Goal: Task Accomplishment & Management: Complete application form

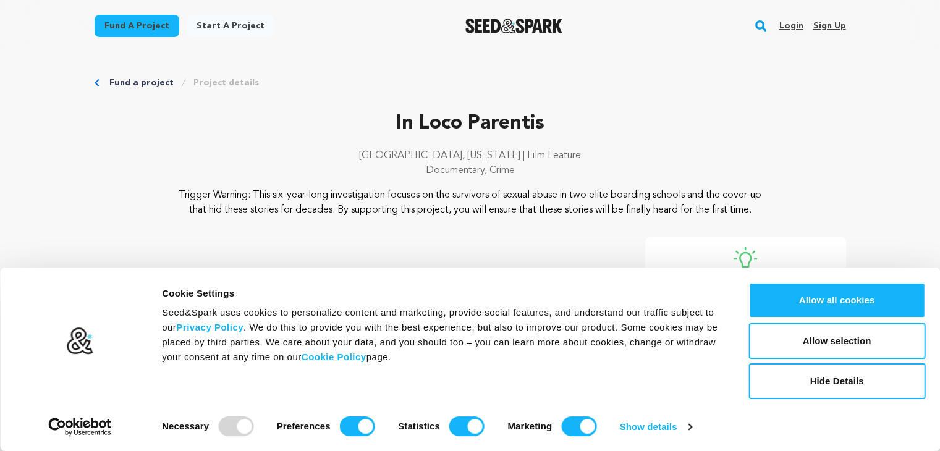
drag, startPoint x: 0, startPoint y: 0, endPoint x: 780, endPoint y: 25, distance: 780.9
click at [780, 25] on div "Login Sign up" at bounding box center [807, 26] width 77 height 32
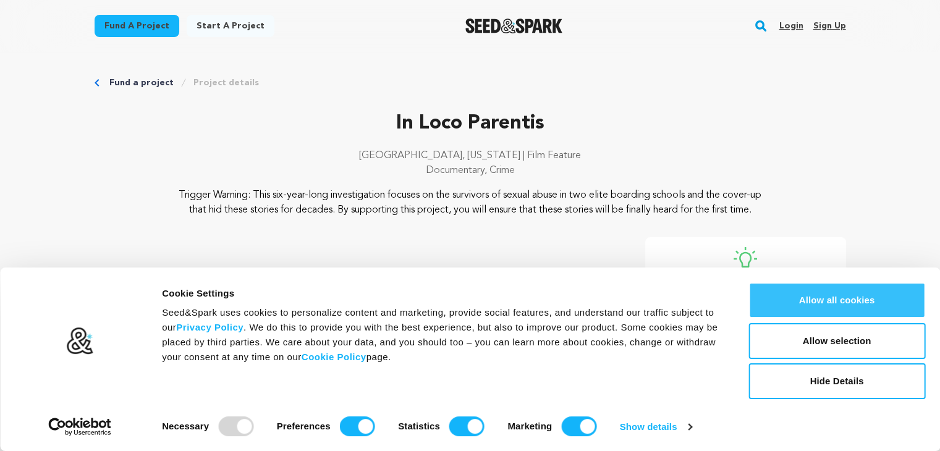
click at [848, 297] on button "Allow all cookies" at bounding box center [836, 300] width 177 height 36
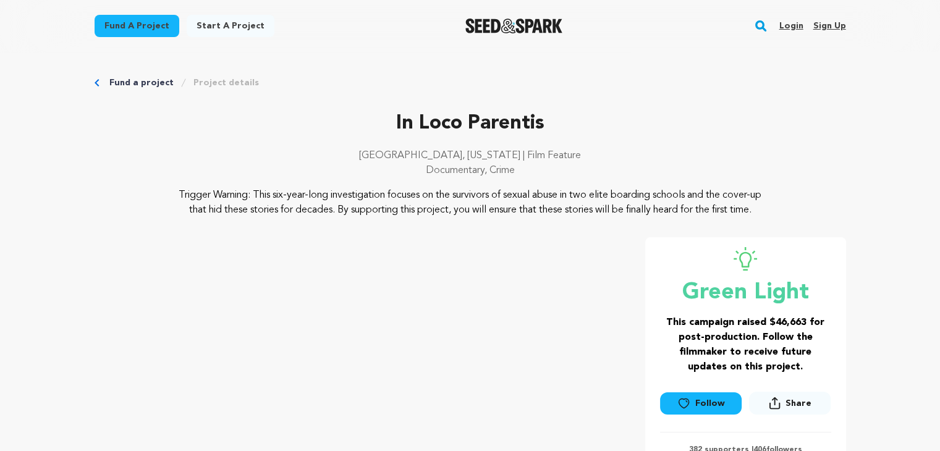
click at [797, 24] on link "Login" at bounding box center [791, 26] width 24 height 20
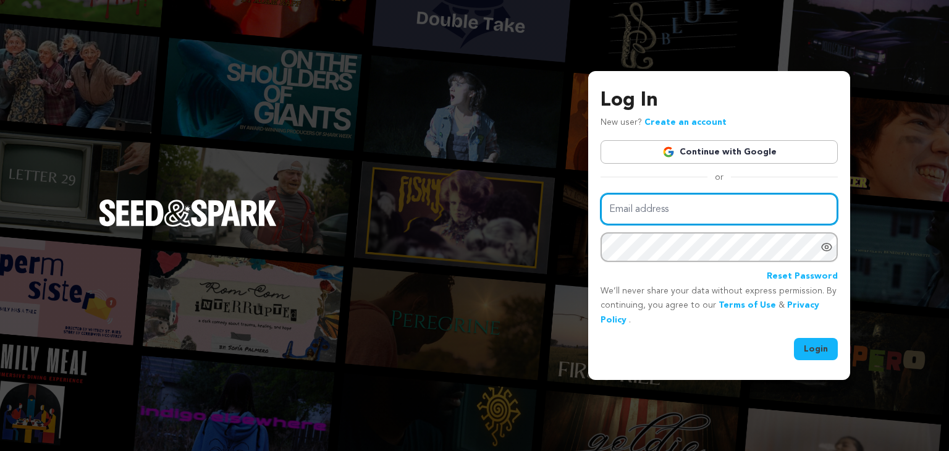
click at [748, 214] on input "Email address" at bounding box center [719, 209] width 237 height 32
type input "kathyhassey@yahoo.com"
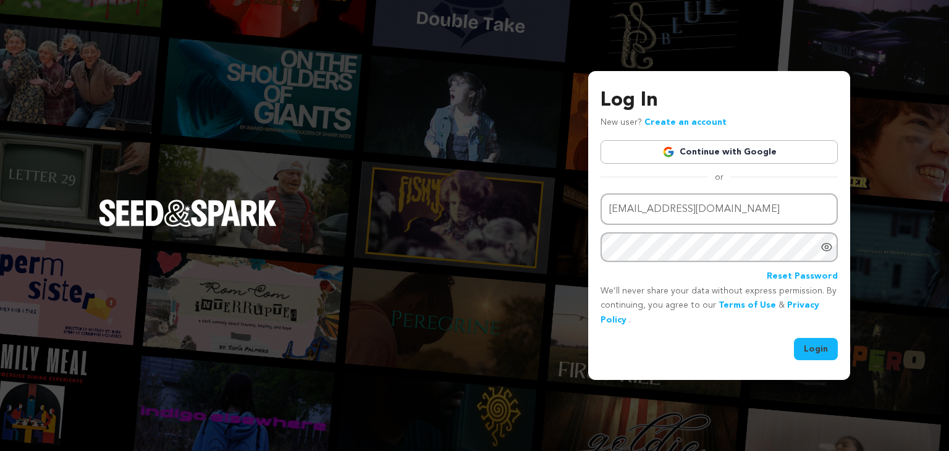
click at [786, 275] on link "Reset Password" at bounding box center [802, 276] width 71 height 15
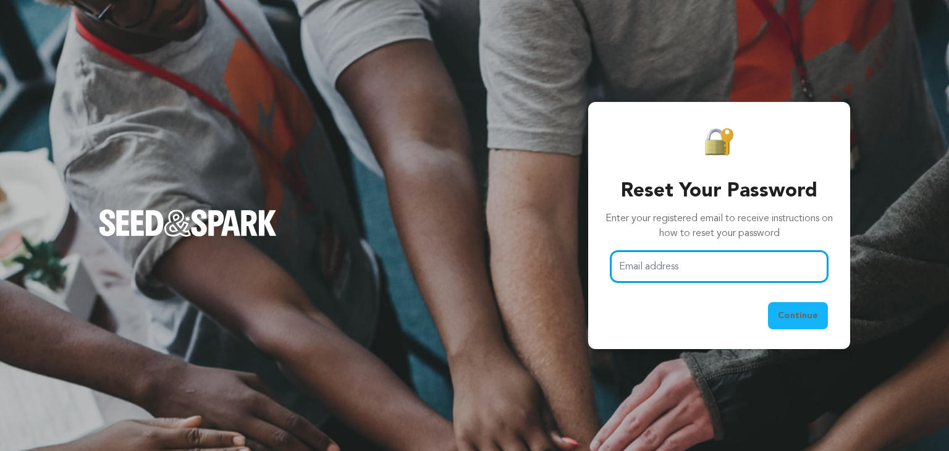
click at [759, 270] on input "Email address" at bounding box center [720, 267] width 218 height 32
type input "kathyhassey@yahoo.com"
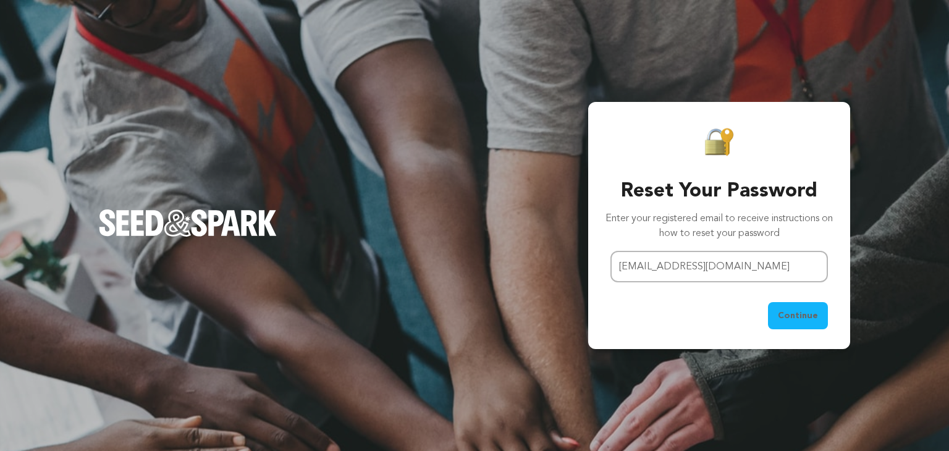
click at [800, 314] on span "Continue" at bounding box center [798, 316] width 40 height 12
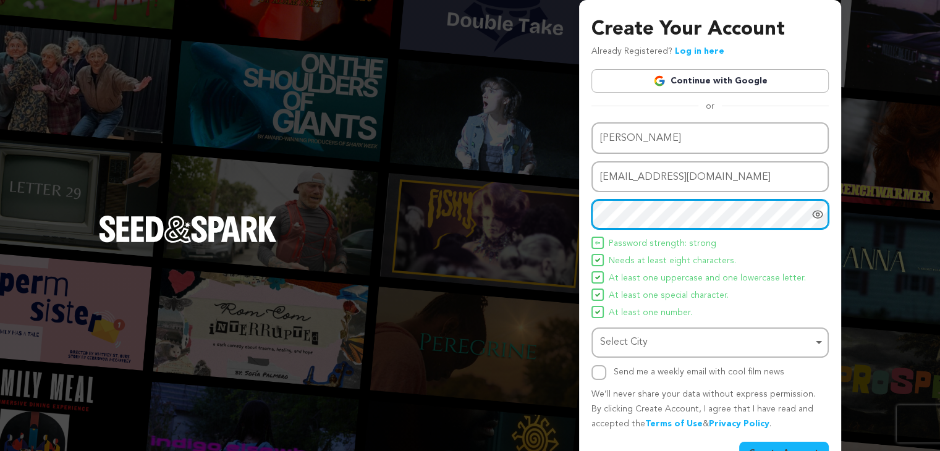
click at [821, 338] on div "Select City Remove item" at bounding box center [710, 342] width 225 height 23
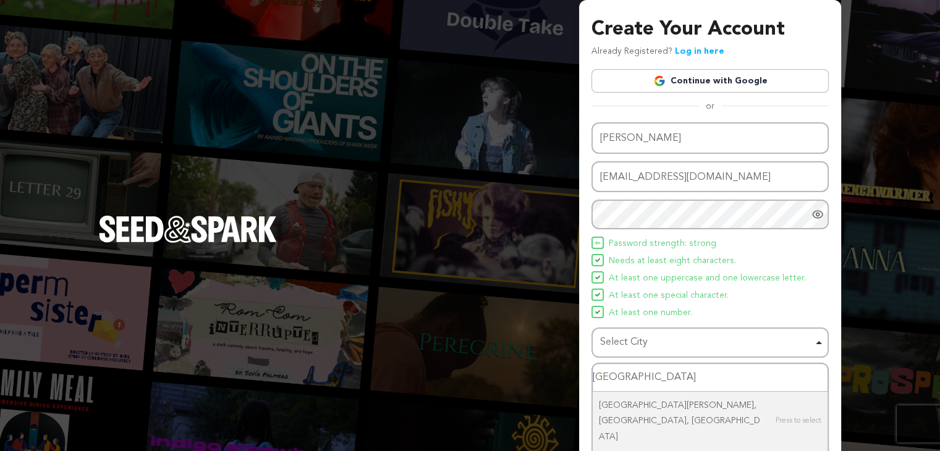
drag, startPoint x: 687, startPoint y: 370, endPoint x: 677, endPoint y: 371, distance: 10.0
drag, startPoint x: 677, startPoint y: 371, endPoint x: 654, endPoint y: 377, distance: 24.1
click at [654, 377] on input "South Royalton VT" at bounding box center [710, 378] width 235 height 28
drag, startPoint x: 688, startPoint y: 379, endPoint x: 667, endPoint y: 334, distance: 50.0
click at [667, 334] on div "Select City Remove item" at bounding box center [706, 343] width 213 height 18
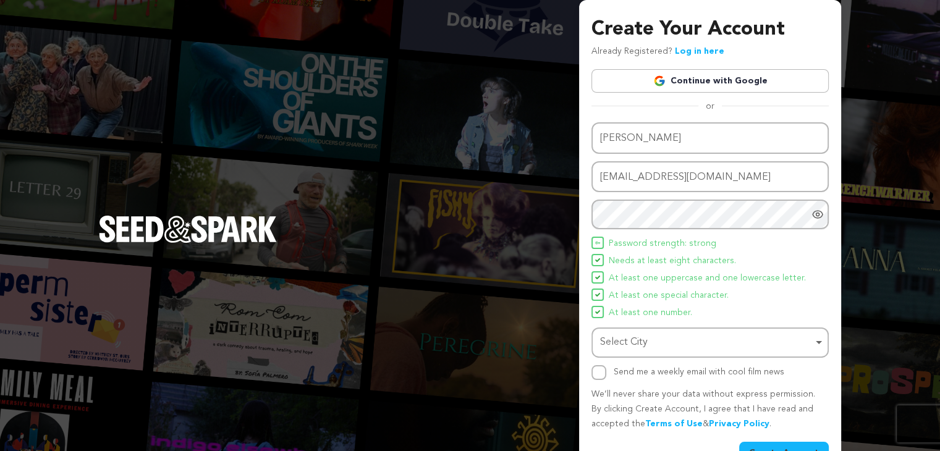
drag, startPoint x: 818, startPoint y: 339, endPoint x: 625, endPoint y: 341, distance: 192.2
click at [625, 341] on div "Select City Remove item" at bounding box center [706, 343] width 213 height 18
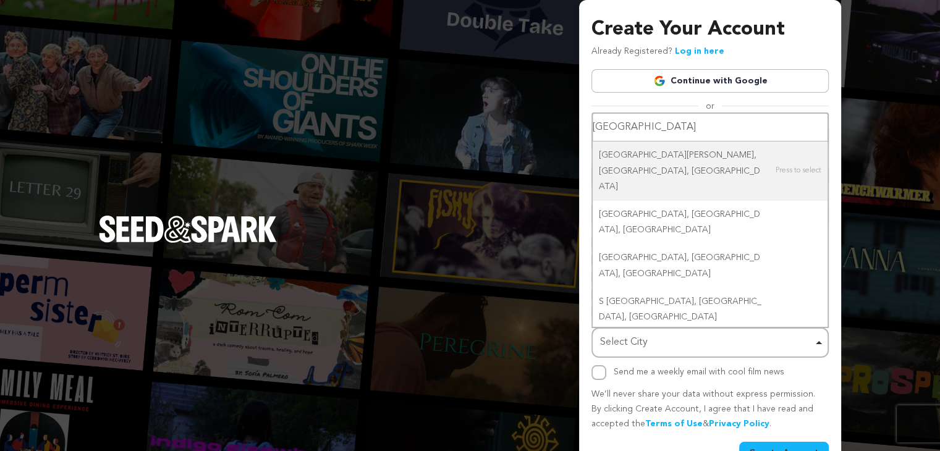
drag, startPoint x: 653, startPoint y: 199, endPoint x: 680, endPoint y: 196, distance: 27.4
click at [680, 142] on input "South Royalton VT" at bounding box center [710, 128] width 235 height 28
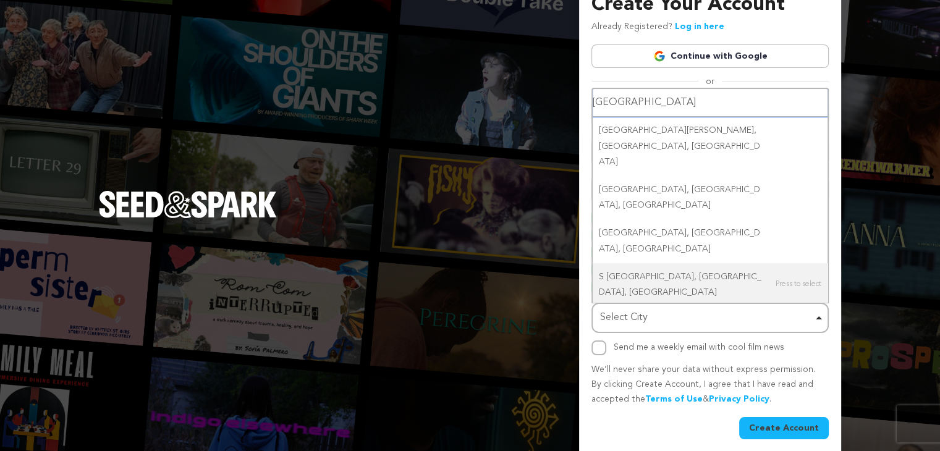
scroll to position [32, 0]
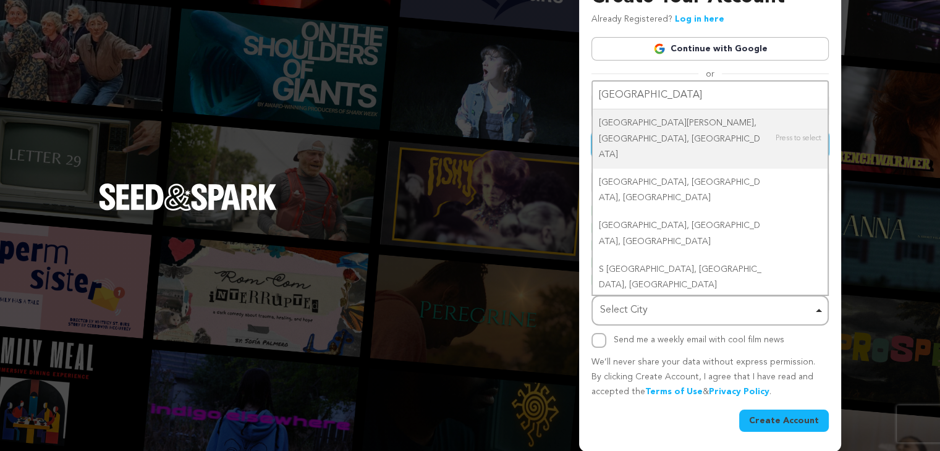
click at [727, 145] on input "kathyhassey@yahoo.com" at bounding box center [709, 145] width 237 height 32
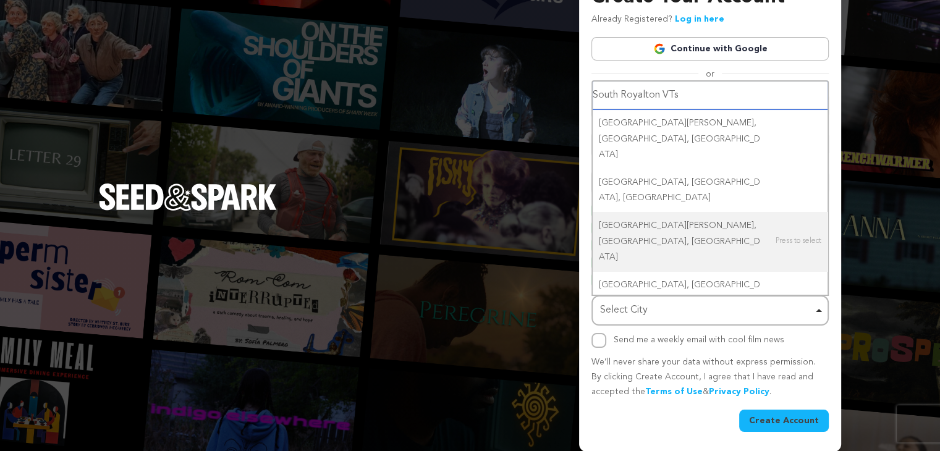
type input "South Royalton VT"
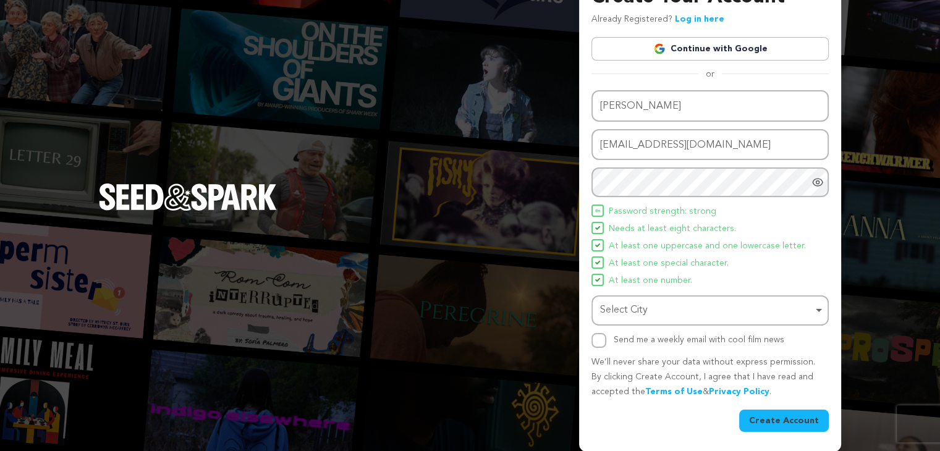
drag, startPoint x: 806, startPoint y: 308, endPoint x: 655, endPoint y: 306, distance: 151.4
click at [655, 306] on div "Select City Remove item" at bounding box center [706, 311] width 213 height 18
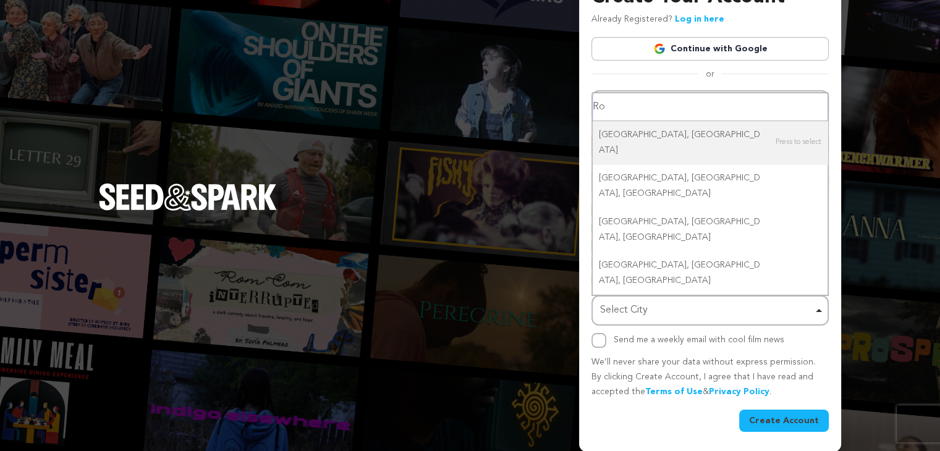
type input "R"
type input "S.Royalton VT"
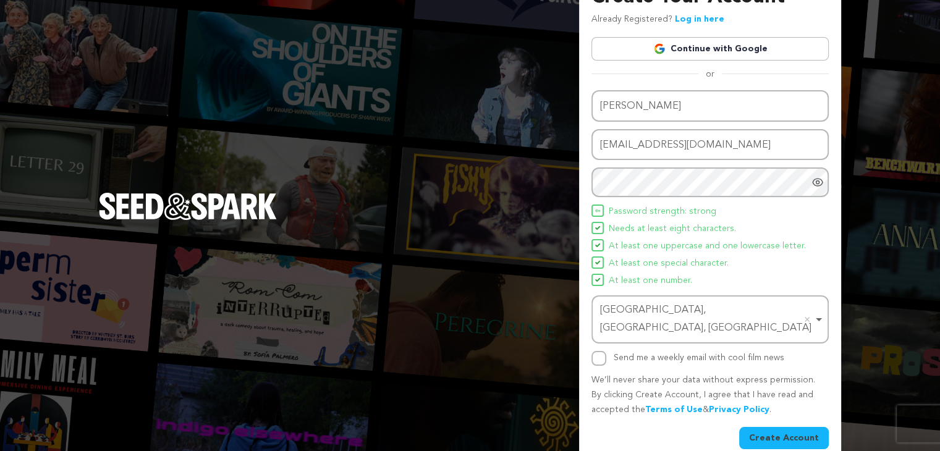
click at [786, 427] on button "Create Account" at bounding box center [784, 438] width 90 height 22
